Goal: Task Accomplishment & Management: Use online tool/utility

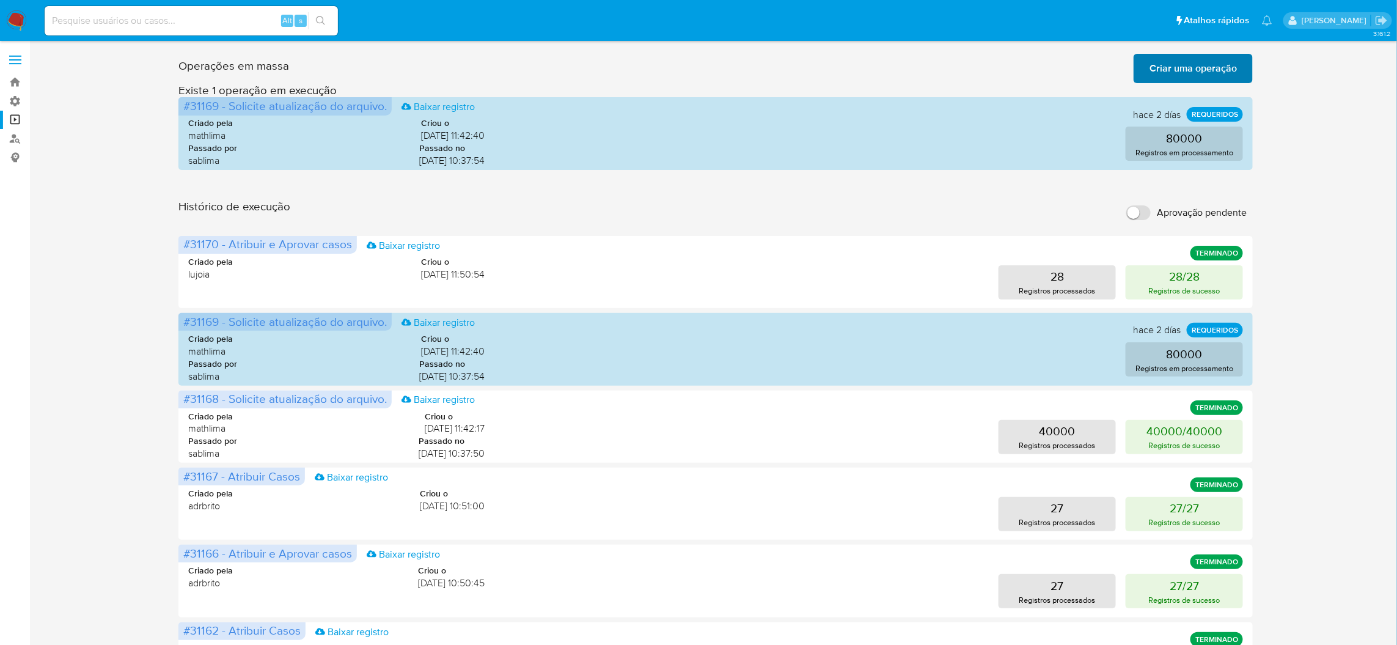
click at [1190, 79] on span "Criar uma operação" at bounding box center [1192, 68] width 87 height 27
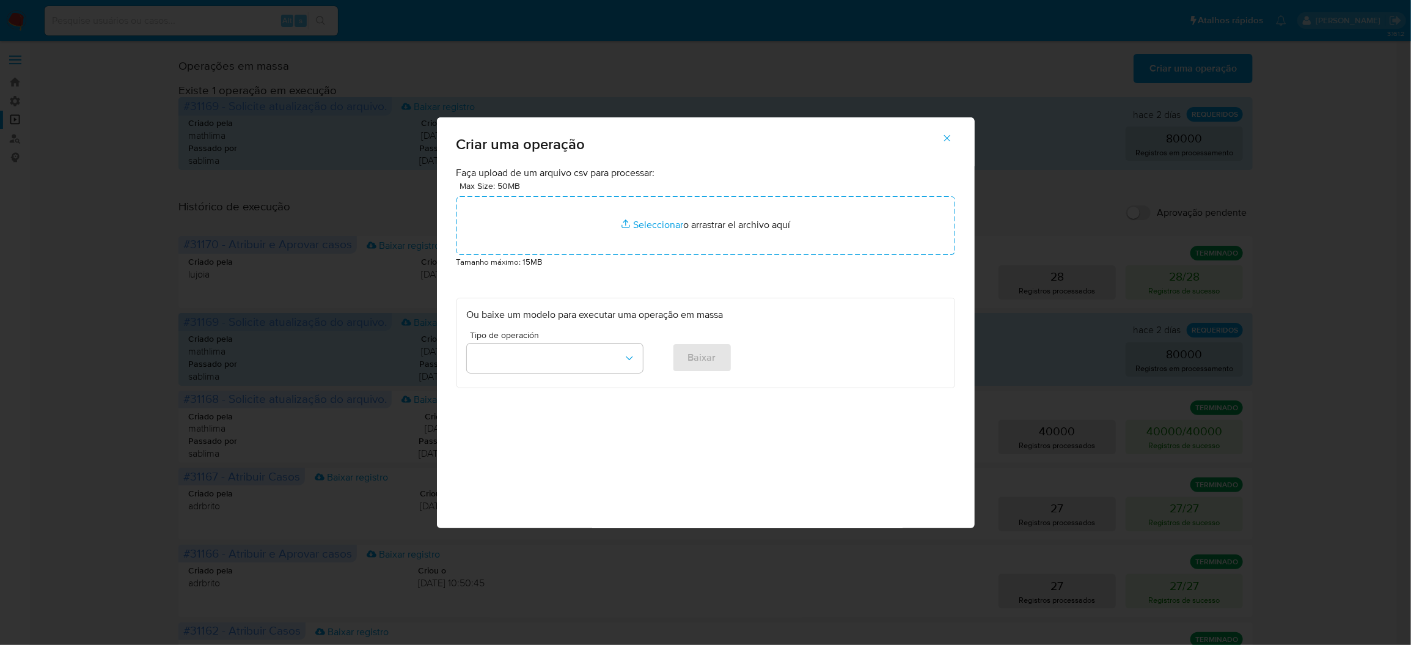
click at [734, 268] on p "Tamanho máximo: 15MB" at bounding box center [705, 261] width 499 height 13
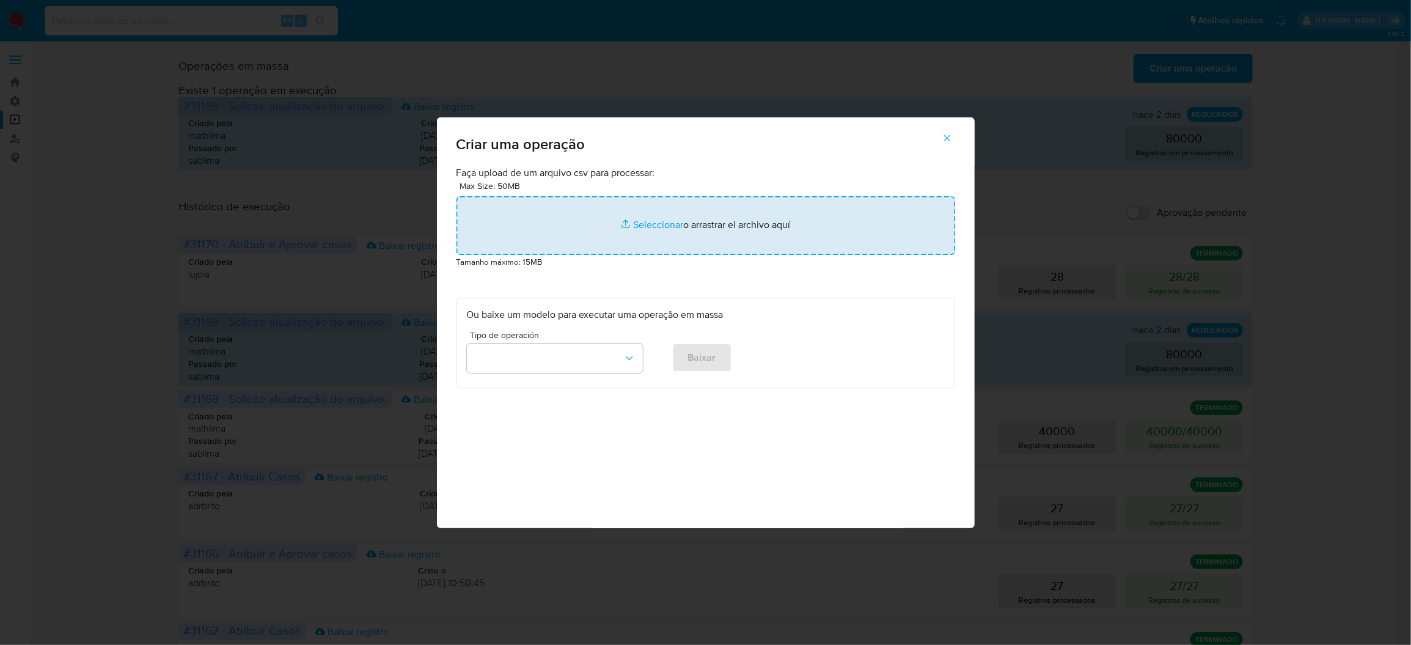
click at [728, 255] on input "file" at bounding box center [705, 225] width 499 height 59
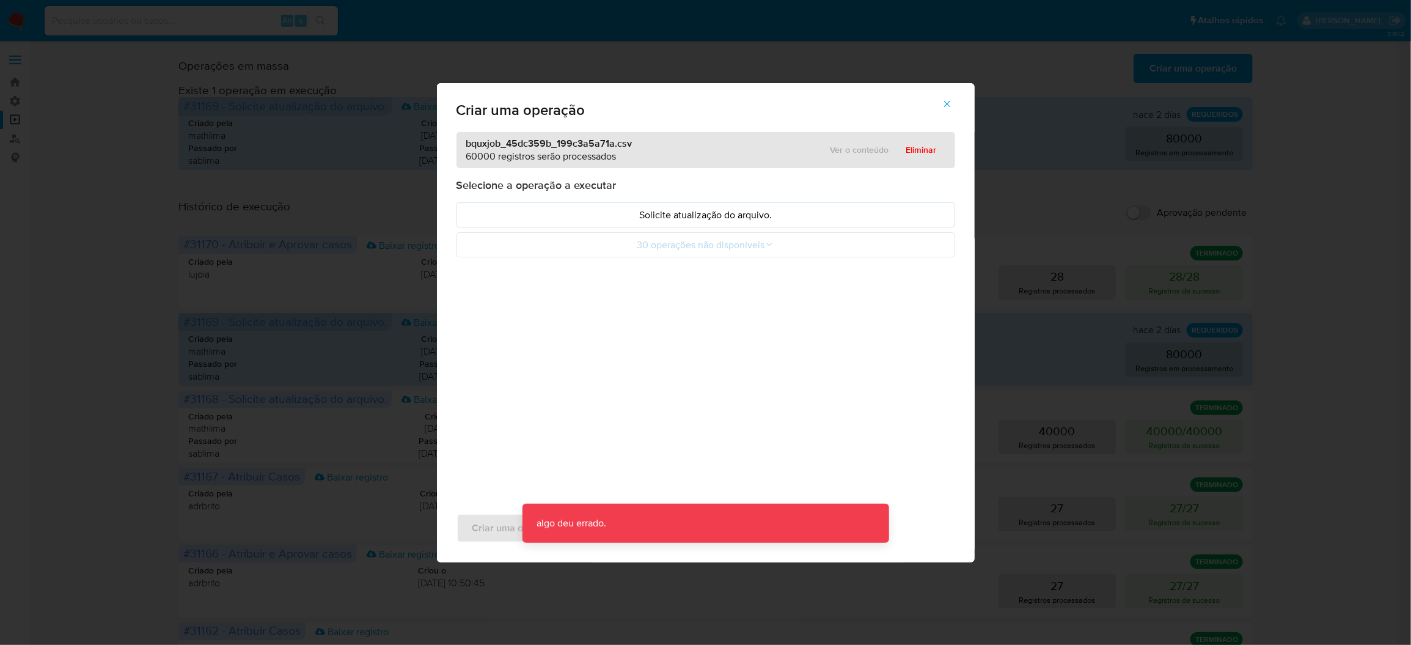
click at [941, 109] on icon "button" at bounding box center [946, 103] width 11 height 11
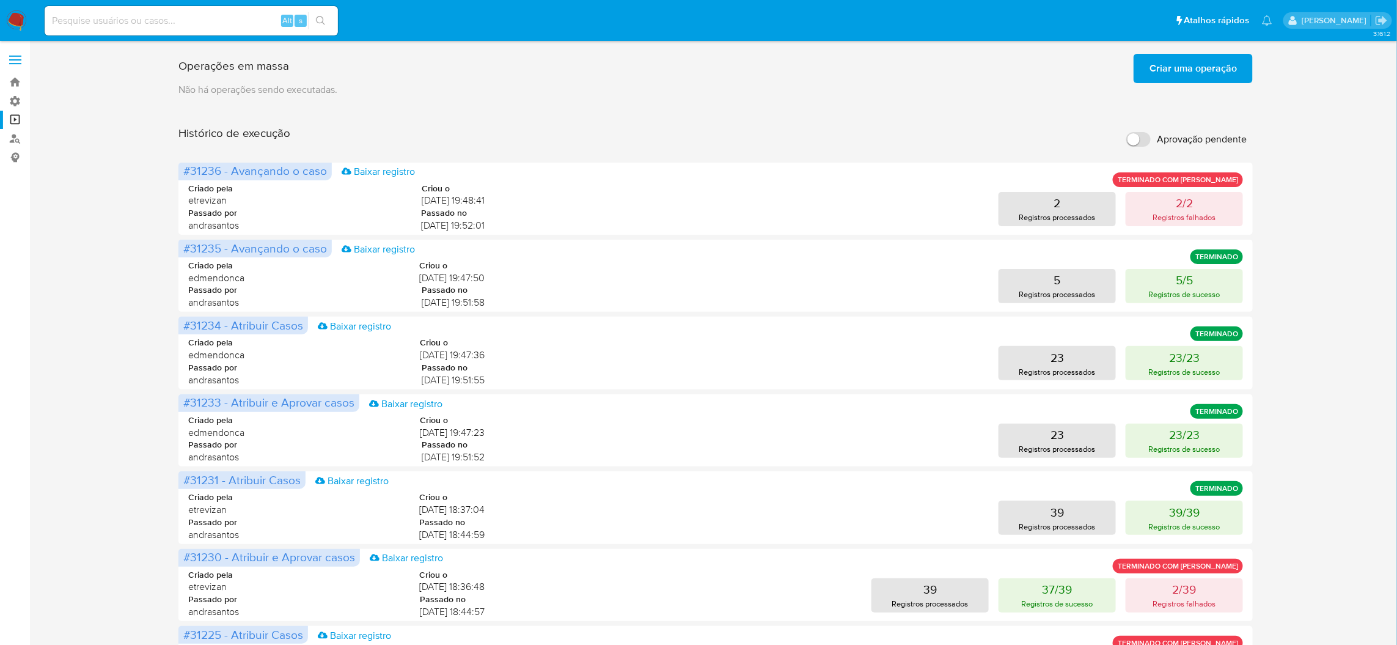
click at [1172, 55] on span "Criar uma operação" at bounding box center [1192, 68] width 87 height 27
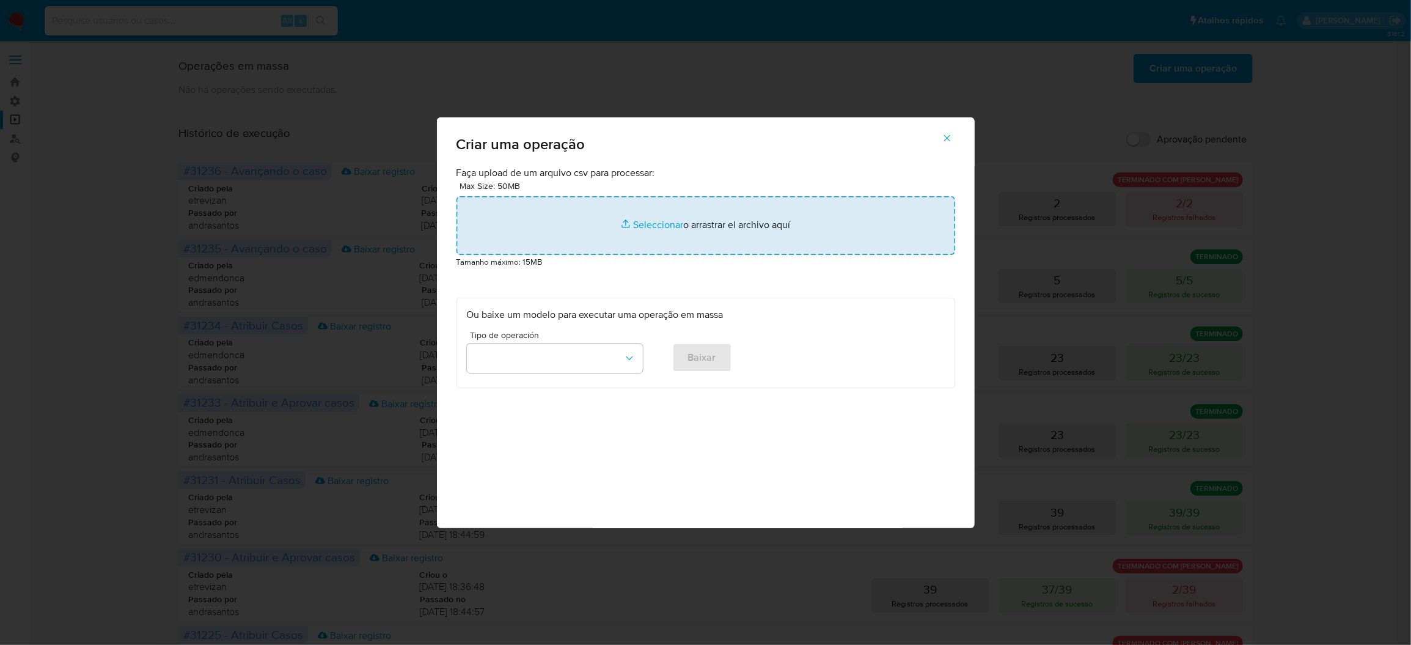
click at [693, 255] on input "file" at bounding box center [705, 225] width 499 height 59
type input "C:\fakepath\bquxjob_45dc359b_199c3a5a71a.csv"
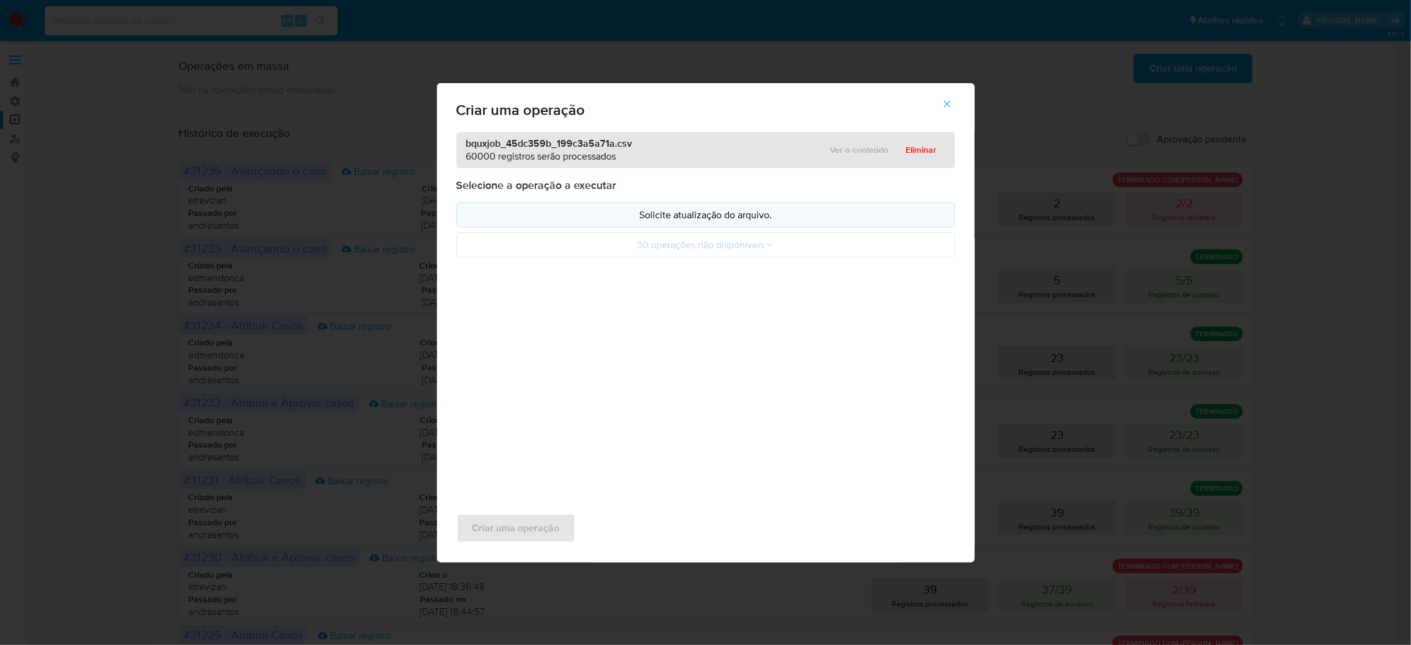
click at [685, 222] on p "Solicite atualização do arquivo." at bounding box center [706, 215] width 478 height 14
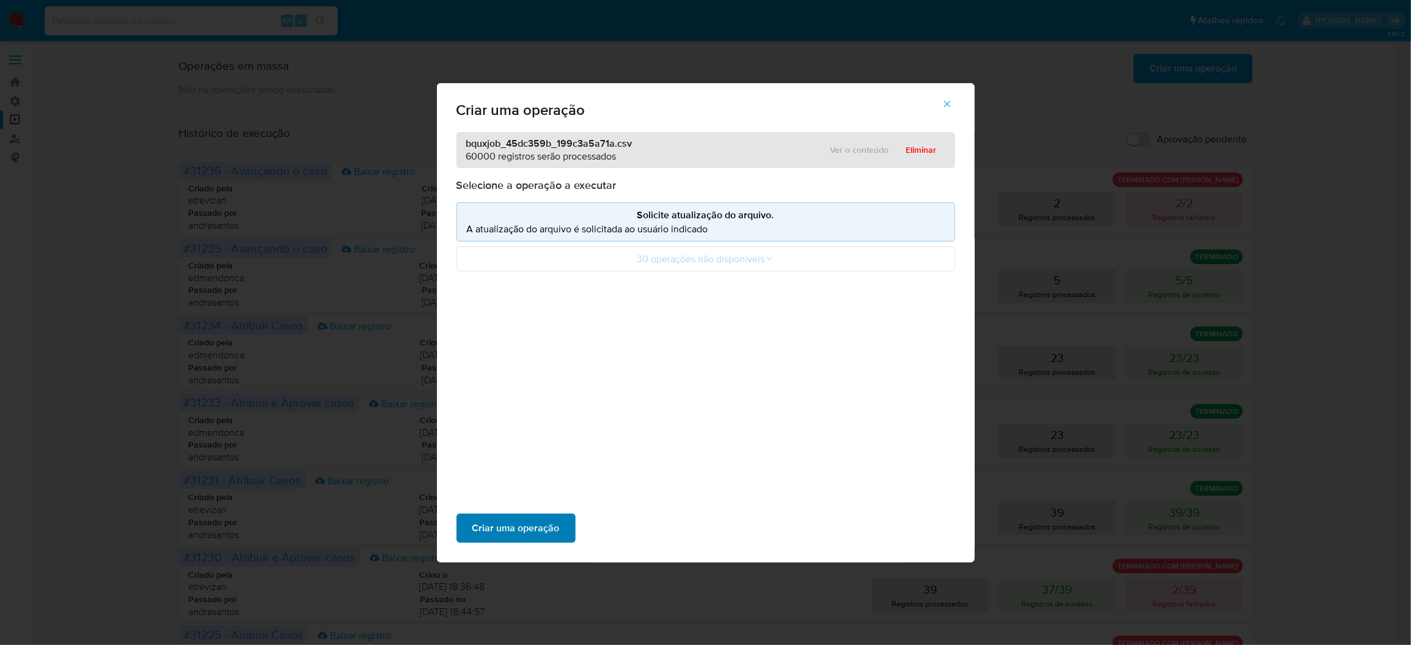
click at [560, 514] on span "Criar uma operação" at bounding box center [515, 527] width 87 height 27
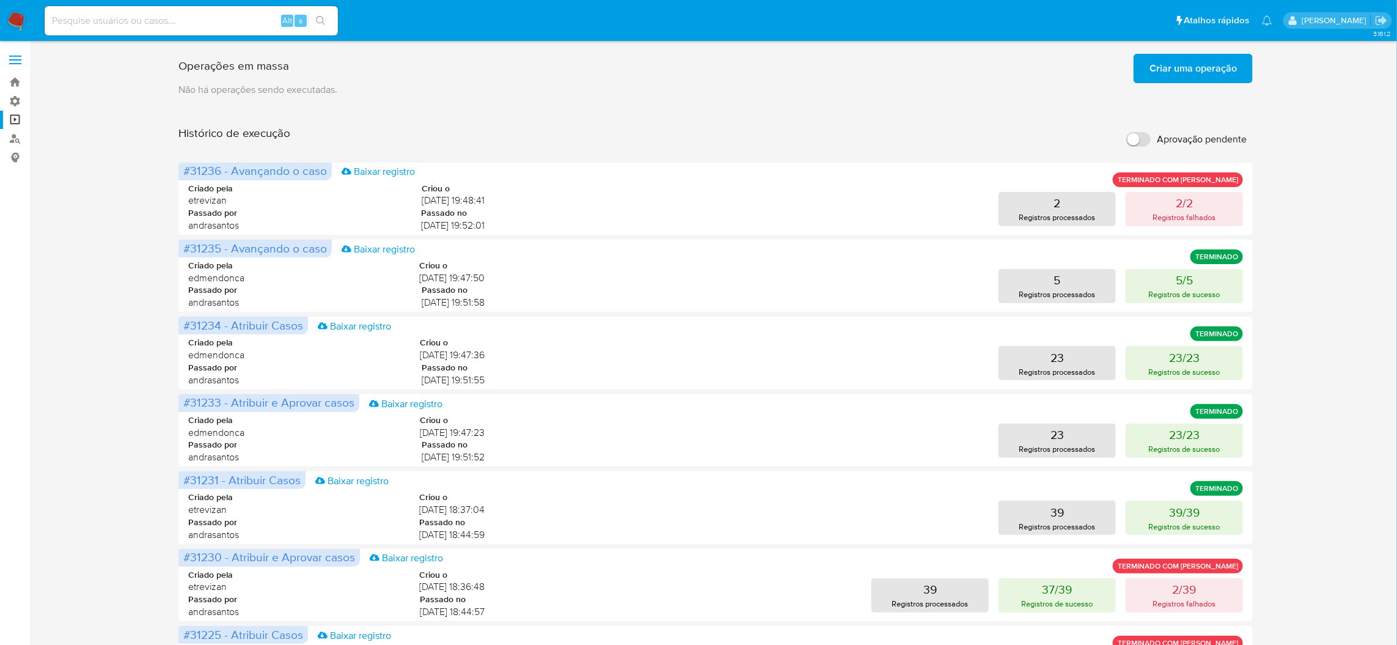
click at [1148, 132] on input "Aprovação pendente" at bounding box center [1138, 139] width 24 height 15
checkbox input "true"
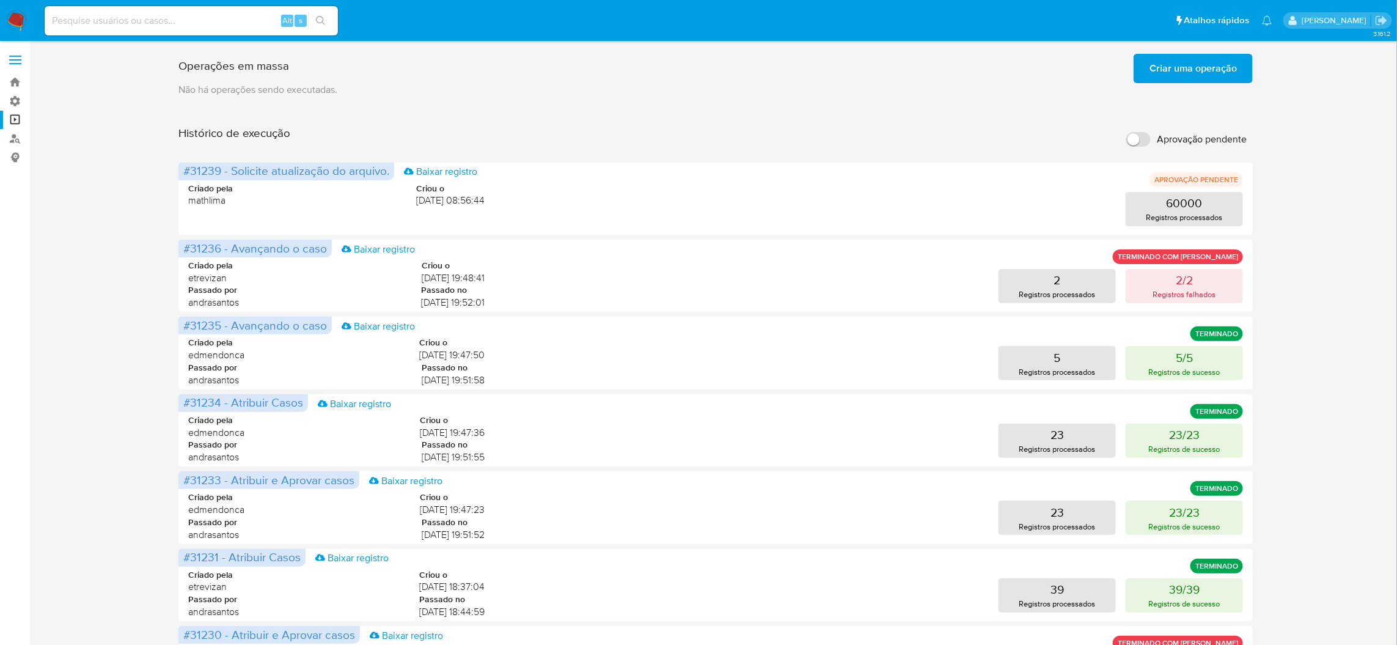
click at [1139, 132] on input "Aprovação pendente" at bounding box center [1138, 139] width 24 height 15
checkbox input "true"
